Goal: Task Accomplishment & Management: Manage account settings

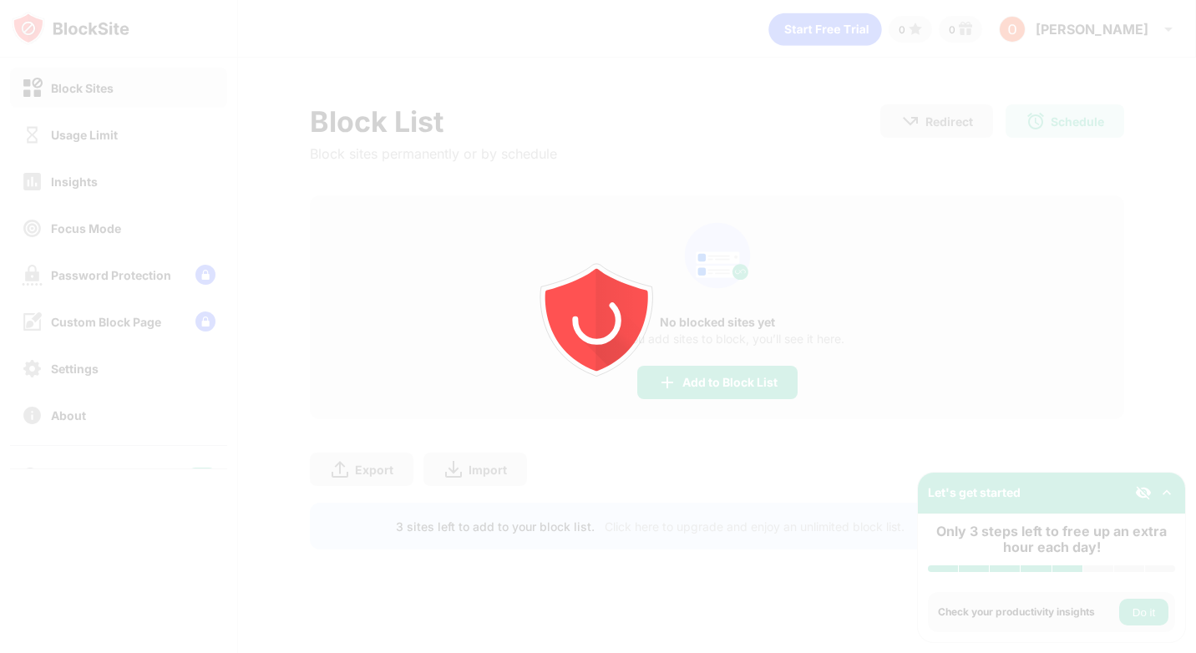
click at [134, 179] on div at bounding box center [598, 326] width 1196 height 653
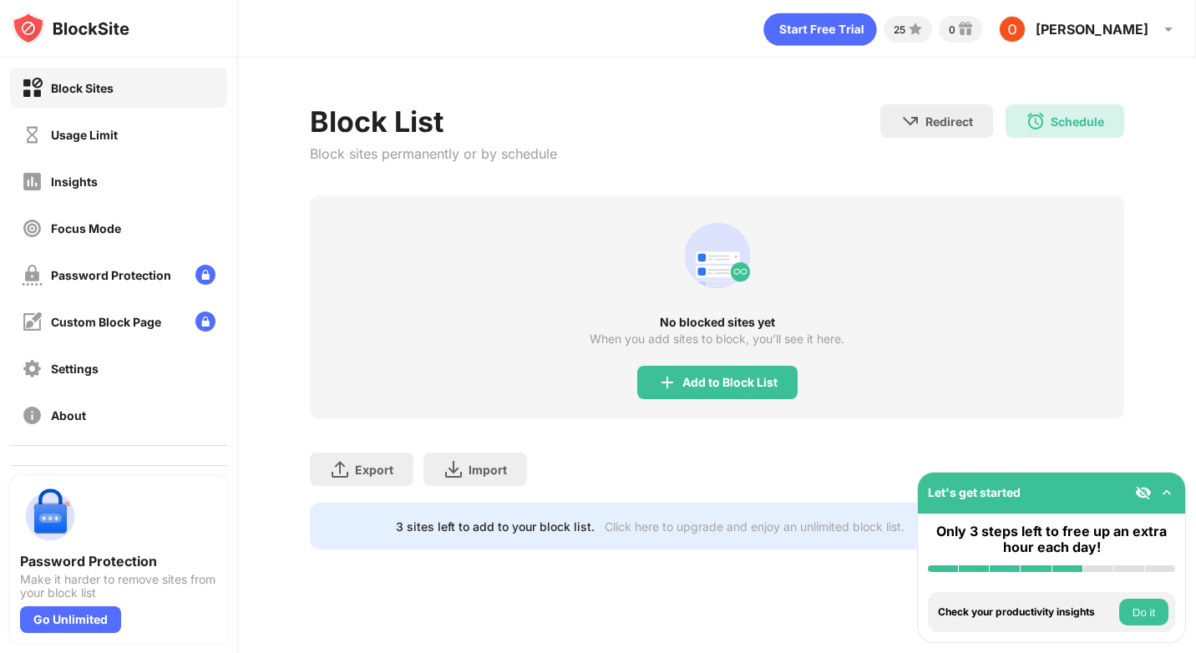
click at [134, 179] on div "Insights" at bounding box center [118, 181] width 217 height 40
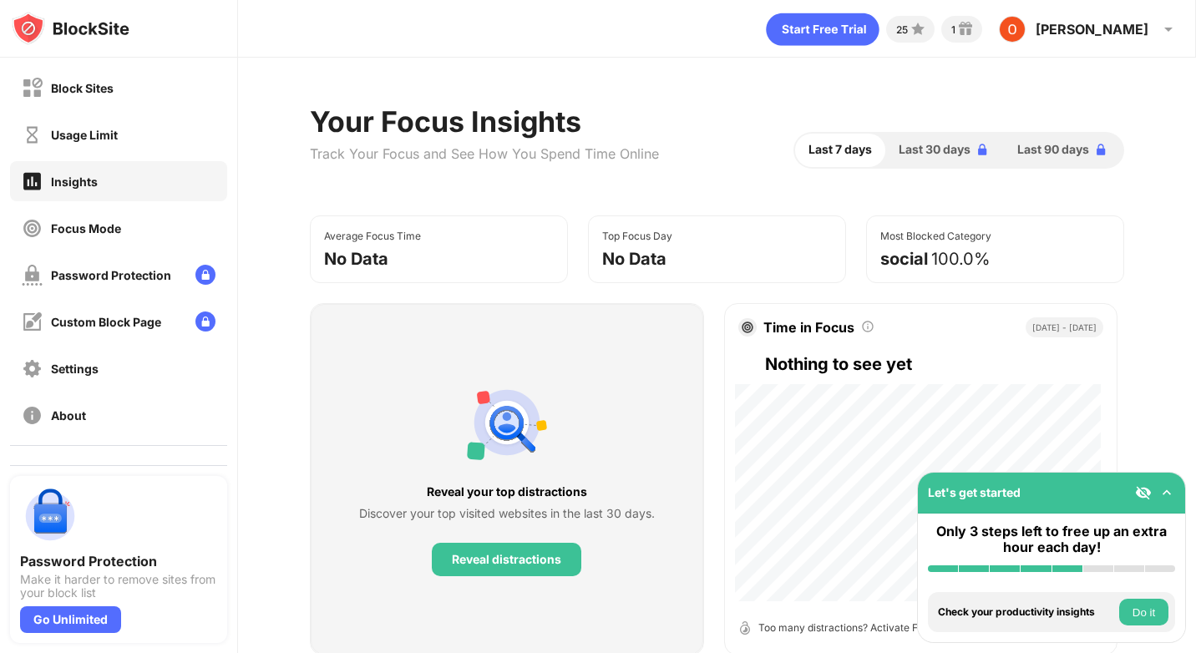
click at [129, 157] on div "Block Sites Usage Limit Insights Focus Mode Password Protection Custom Block Pa…" at bounding box center [118, 251] width 237 height 387
click at [143, 140] on div "Usage Limit" at bounding box center [118, 134] width 217 height 40
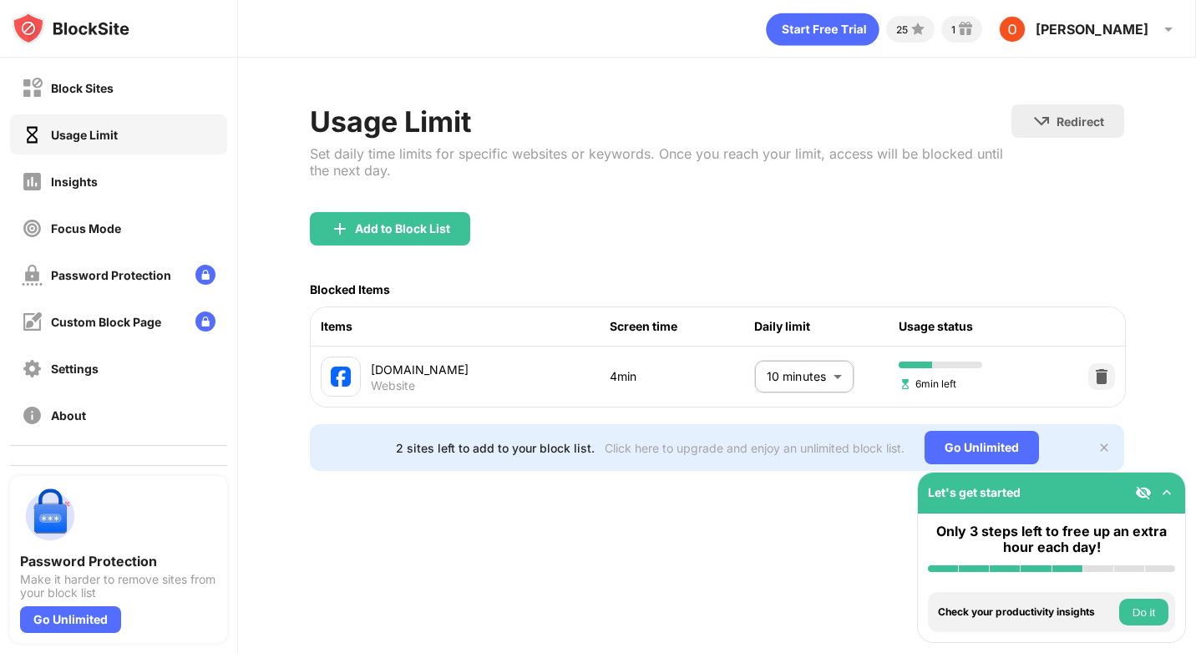
click at [825, 376] on body "Block Sites Usage Limit Insights Focus Mode Password Protection Custom Block Pa…" at bounding box center [598, 326] width 1196 height 653
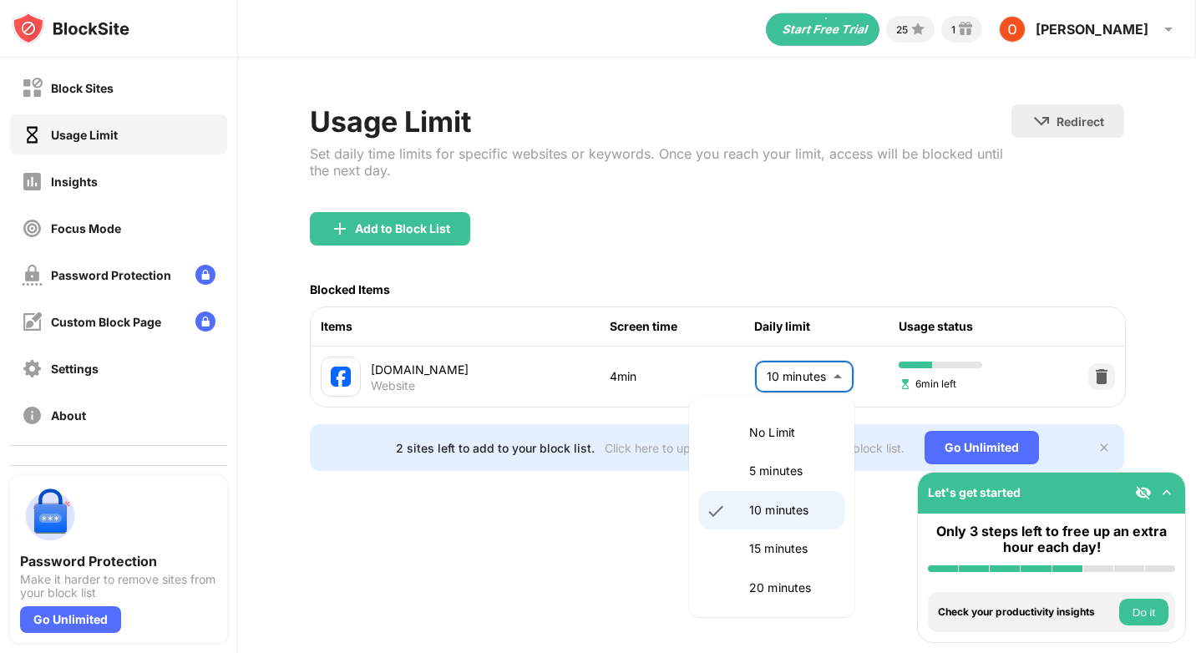
click at [747, 539] on li "15 minutes" at bounding box center [771, 548] width 145 height 38
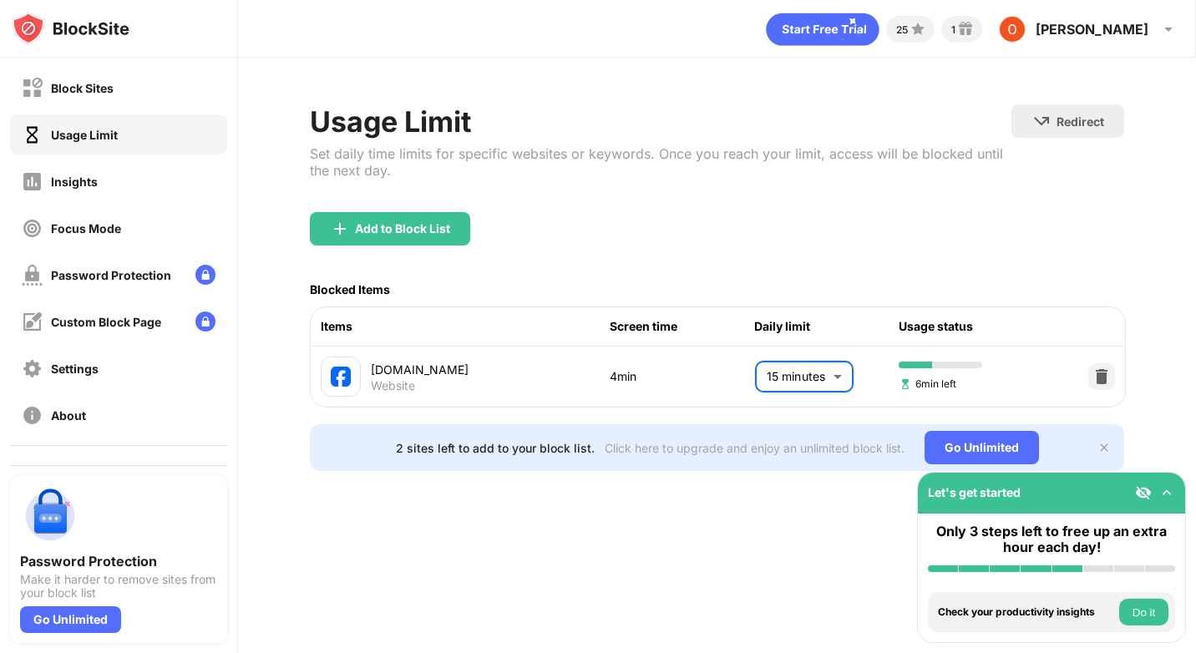
type input "**"
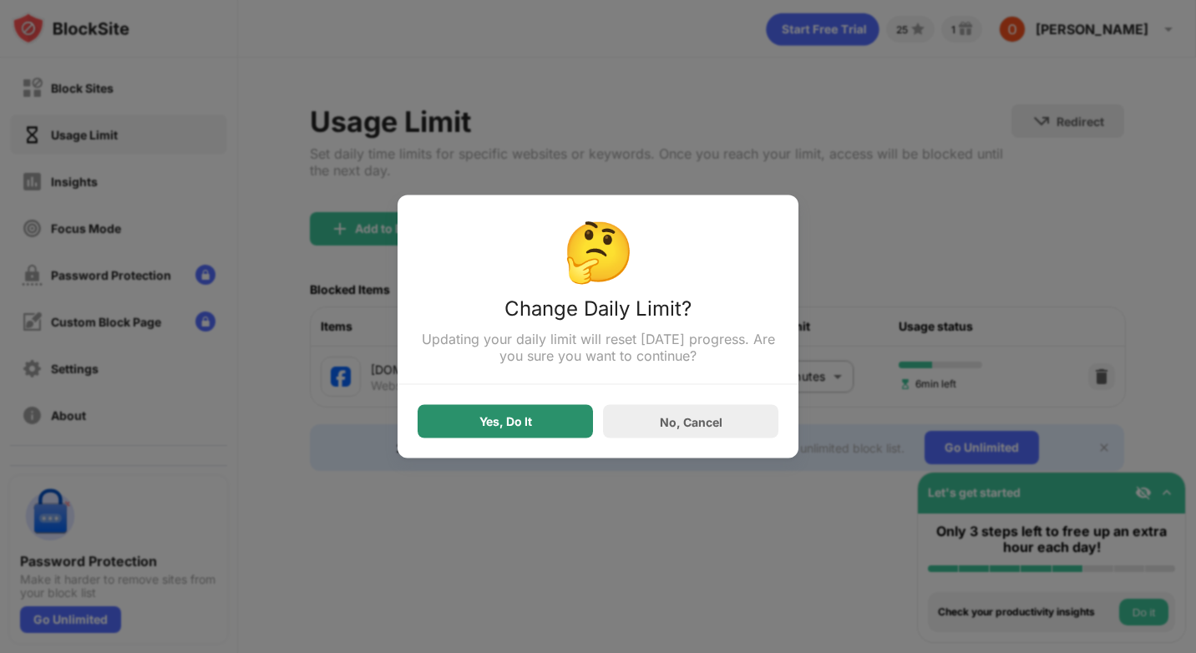
click at [575, 424] on div "Yes, Do It" at bounding box center [505, 421] width 175 height 33
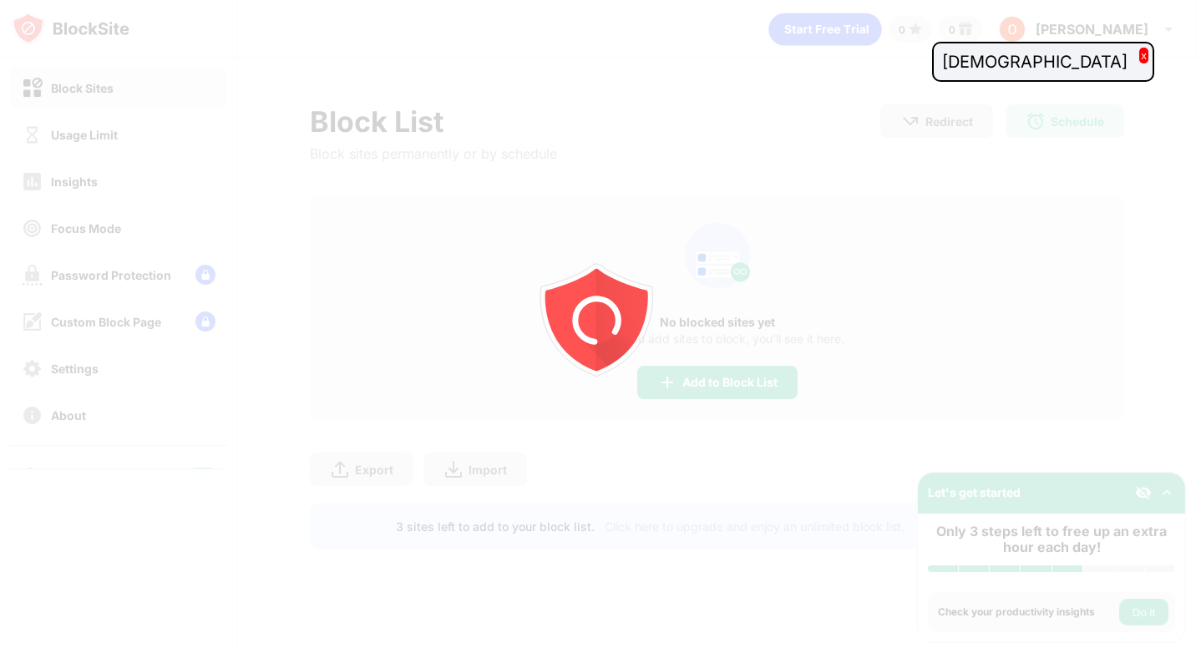
click at [93, 134] on div at bounding box center [598, 326] width 1196 height 653
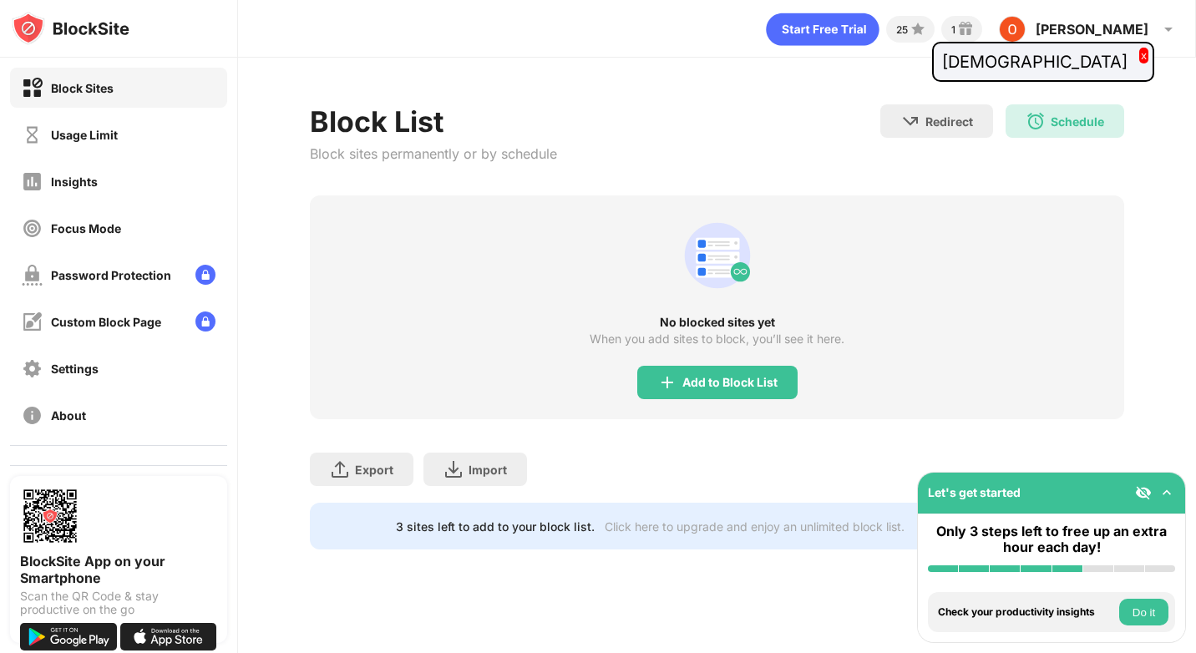
click at [93, 134] on div "Usage Limit" at bounding box center [84, 135] width 67 height 14
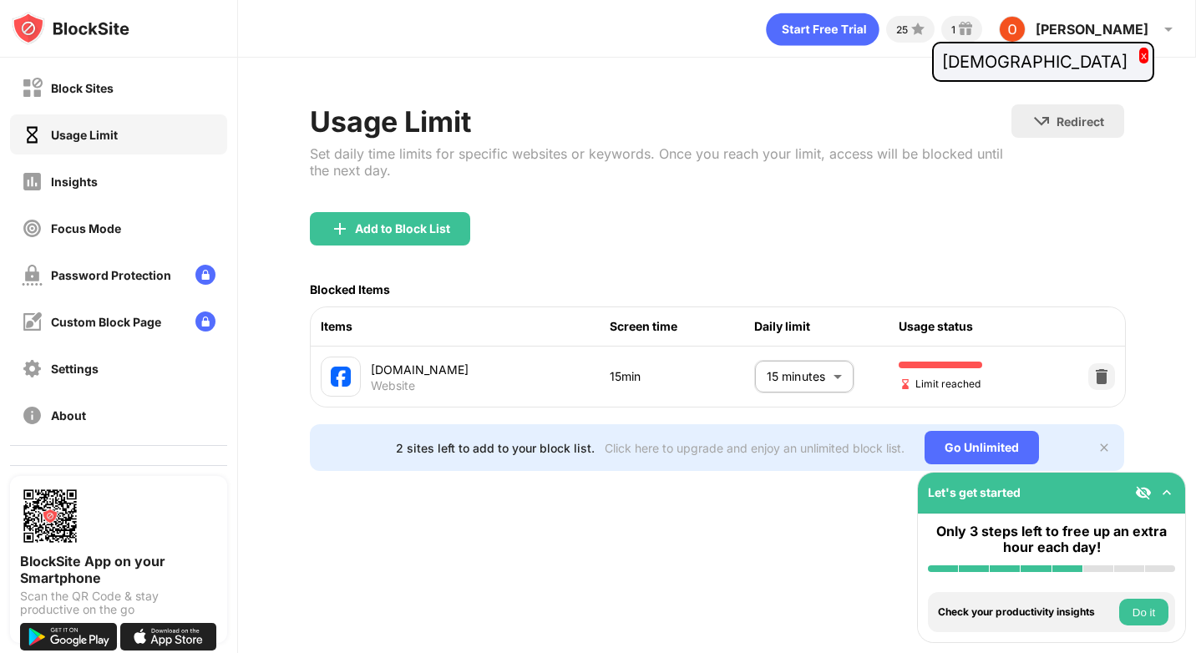
drag, startPoint x: 712, startPoint y: 371, endPoint x: 758, endPoint y: 370, distance: 45.9
click at [717, 370] on div "15min" at bounding box center [682, 376] width 144 height 18
click at [765, 369] on body "Block Sites Usage Limit Insights Focus Mode Password Protection Custom Block Pa…" at bounding box center [598, 326] width 1196 height 653
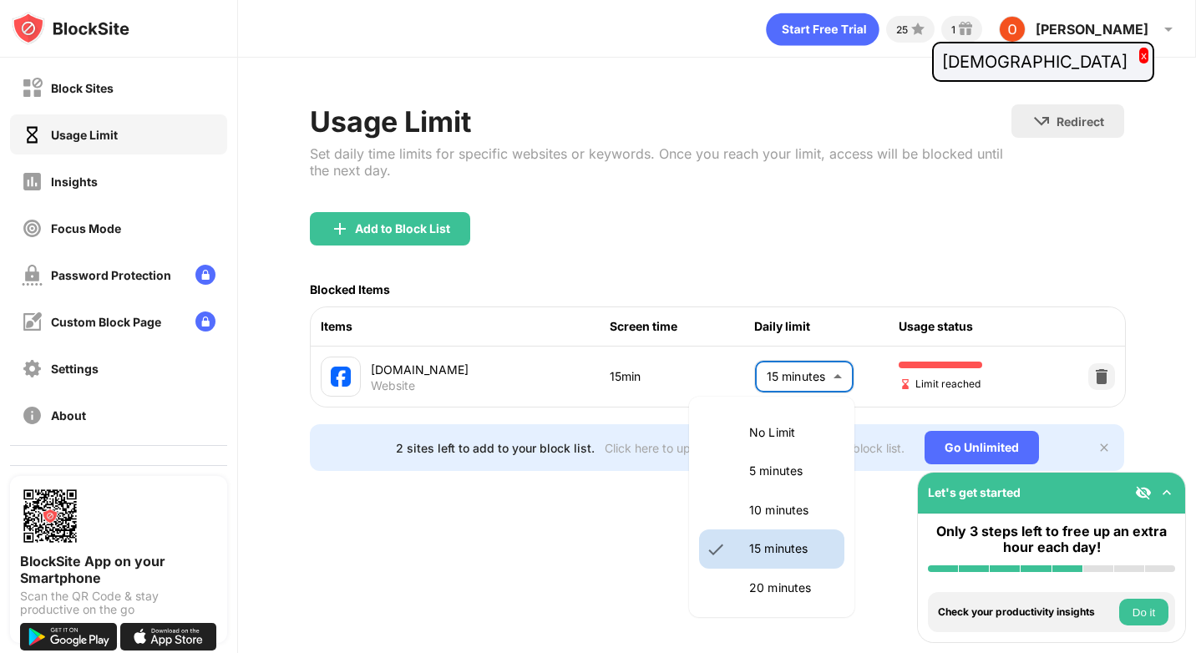
click at [751, 499] on li "10 minutes" at bounding box center [771, 510] width 145 height 38
type input "**"
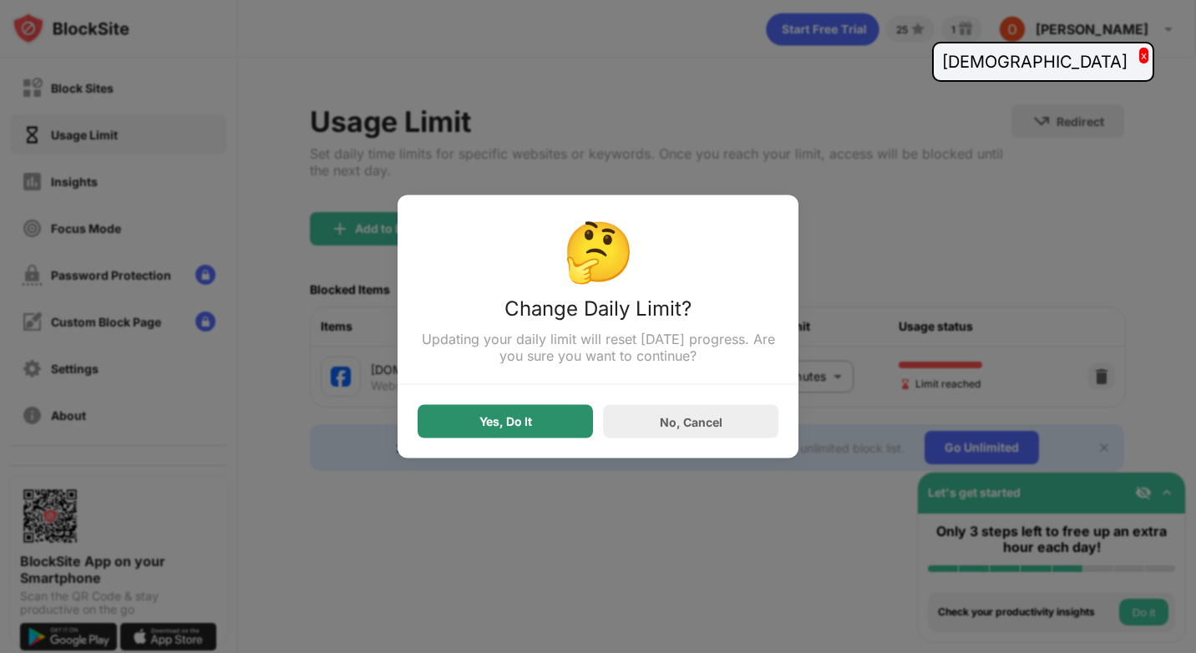
click at [522, 418] on div "Yes, Do It" at bounding box center [505, 421] width 53 height 13
